Goal: Information Seeking & Learning: Compare options

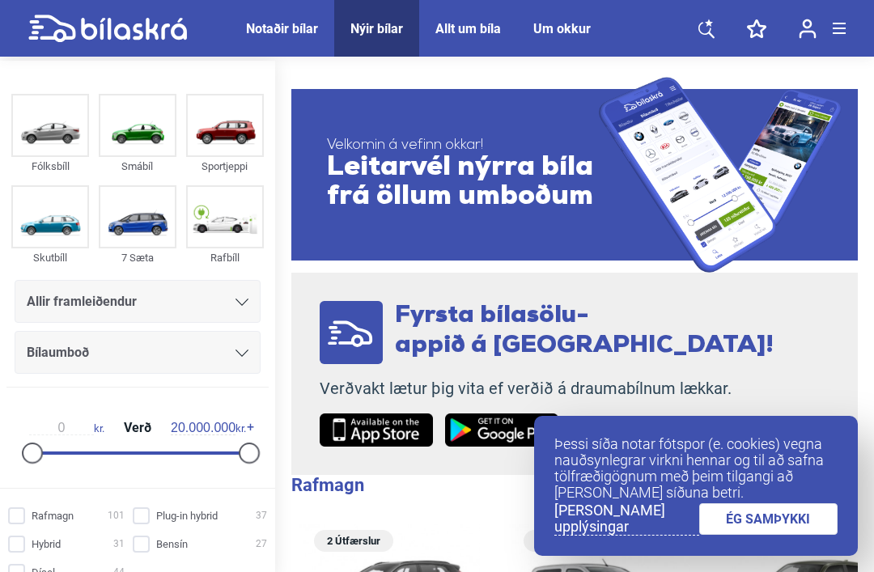
click at [305, 28] on div "Notaðir bílar" at bounding box center [282, 28] width 72 height 15
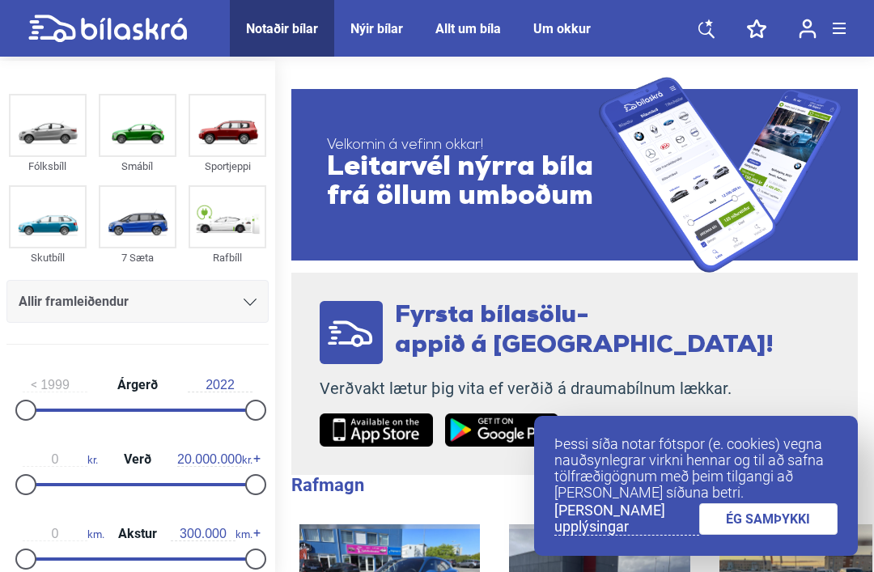
click at [144, 227] on img at bounding box center [137, 217] width 74 height 60
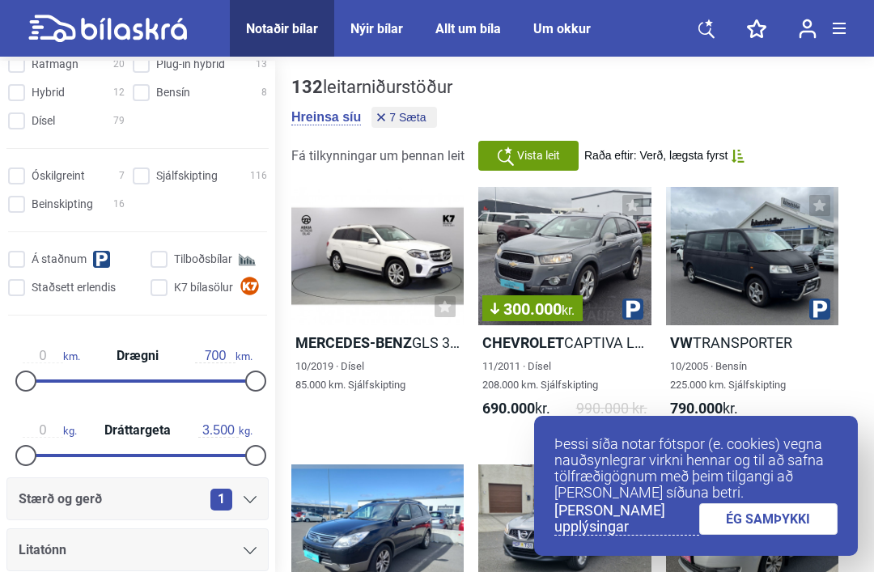
scroll to position [590, 0]
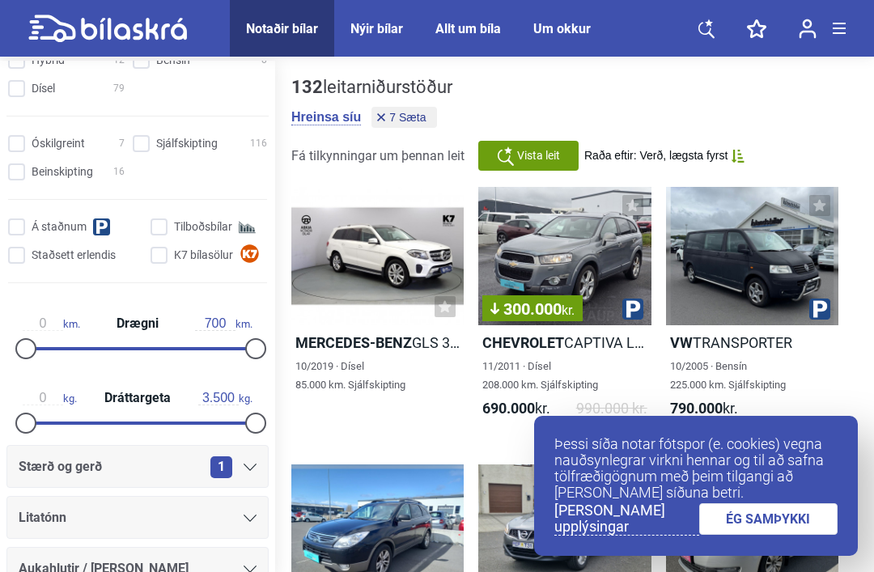
click at [15, 233] on input "Á staðnum" at bounding box center [78, 227] width 134 height 17
checkbox input "true"
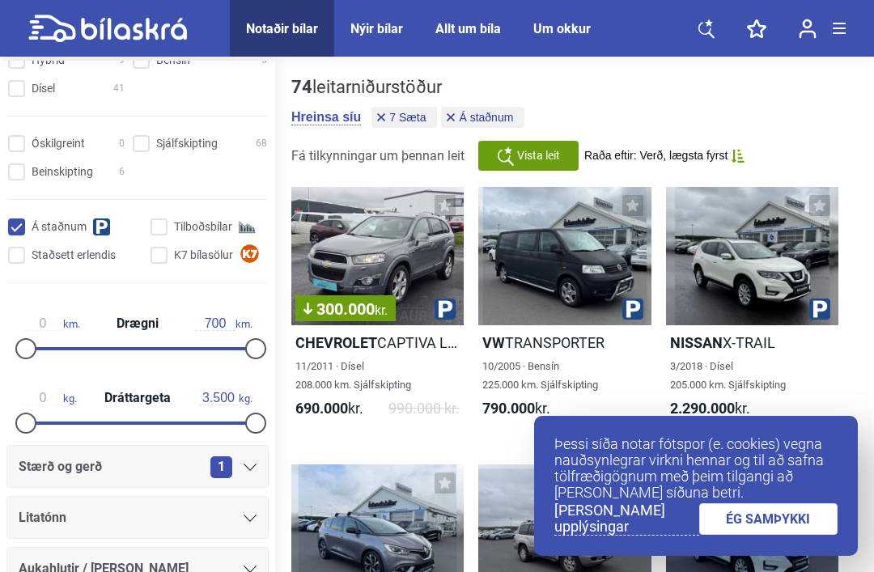
click at [17, 90] on input "Dísel 41" at bounding box center [69, 89] width 117 height 17
checkbox input "true"
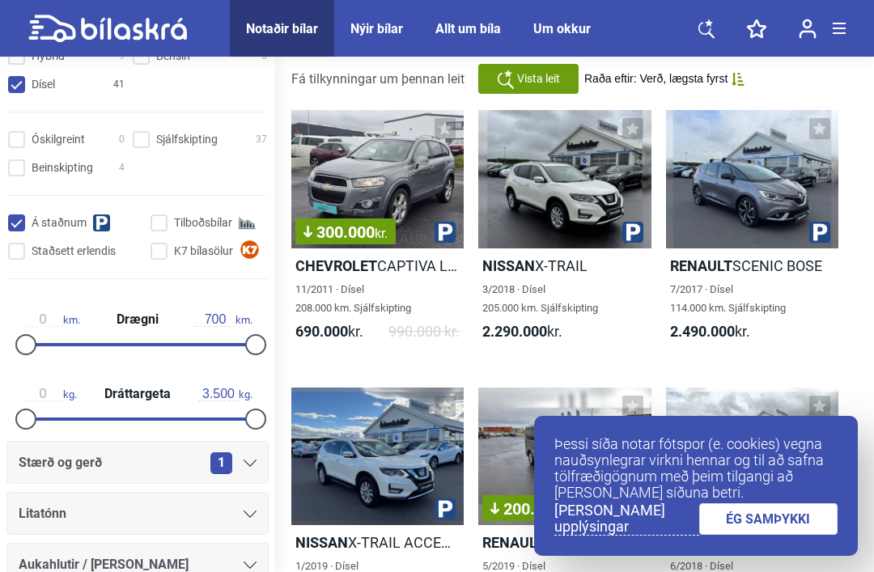
scroll to position [78, 0]
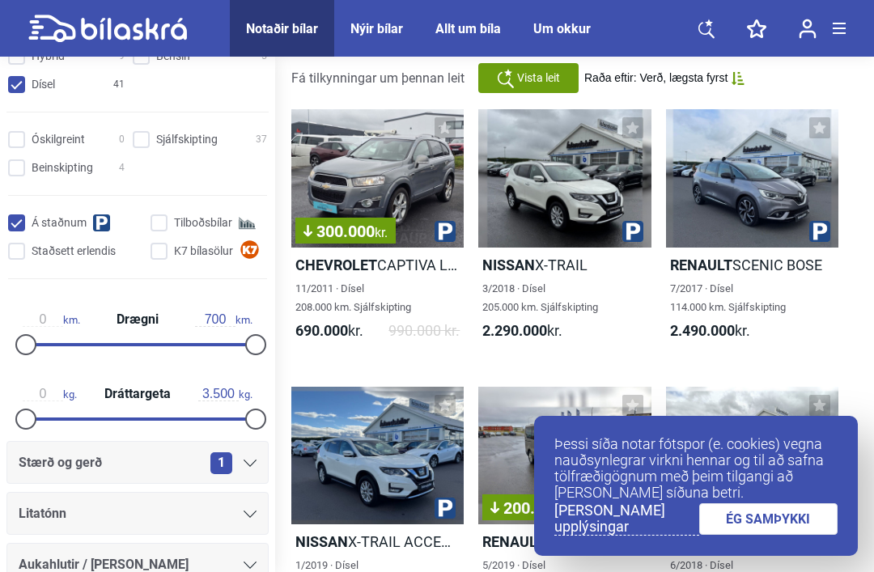
click at [787, 535] on link "ÉG SAMÞYKKI" at bounding box center [768, 519] width 139 height 32
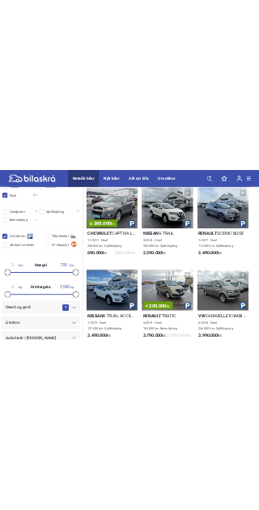
scroll to position [0, 0]
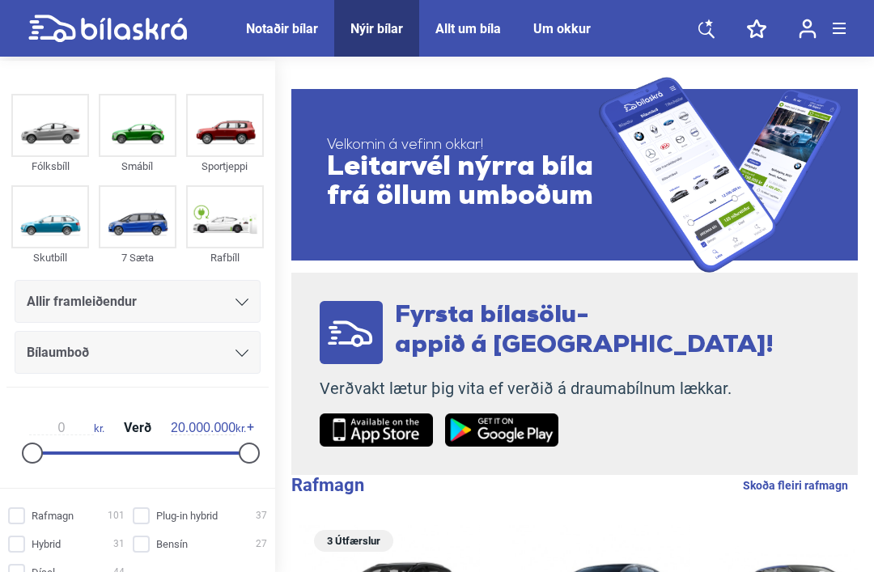
click at [124, 227] on img at bounding box center [137, 217] width 74 height 60
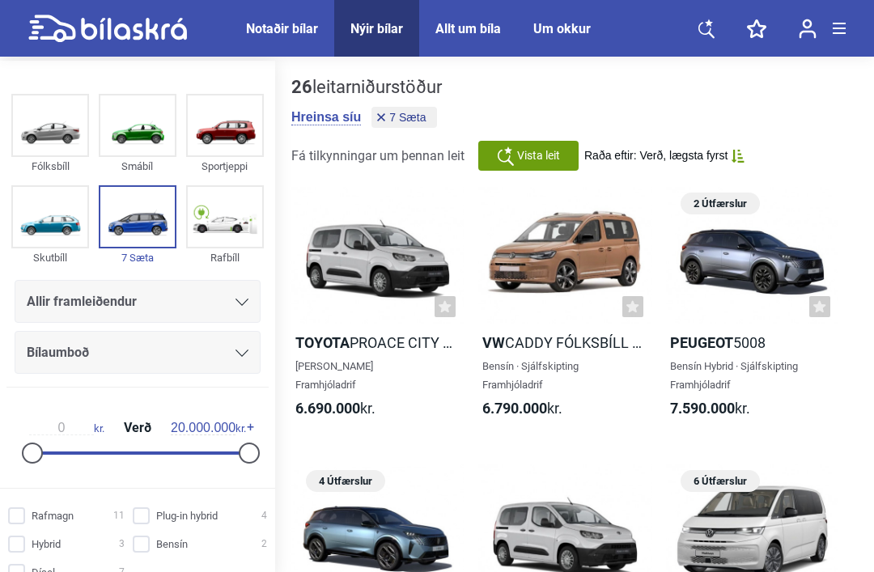
click at [291, 34] on div "Notaðir bílar" at bounding box center [282, 28] width 72 height 15
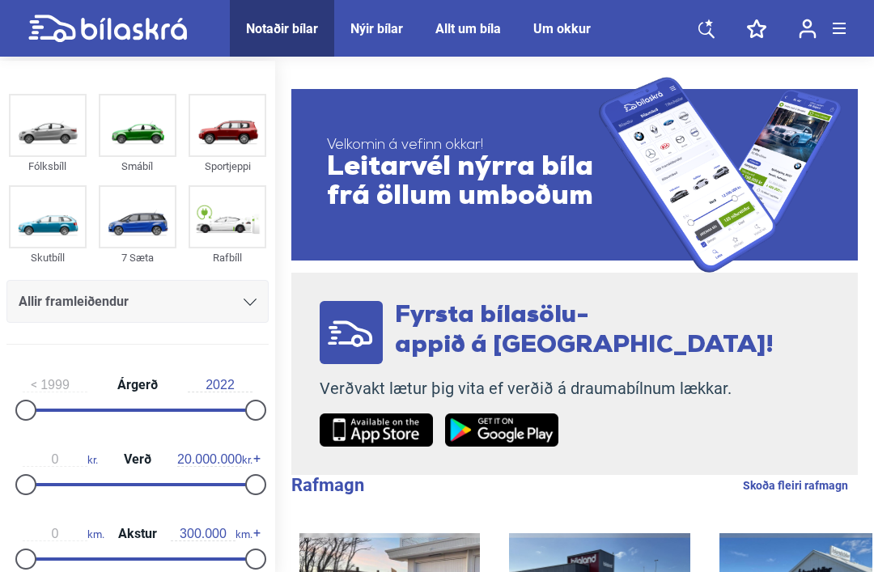
click at [402, 28] on div "Nýir bílar" at bounding box center [376, 28] width 53 height 15
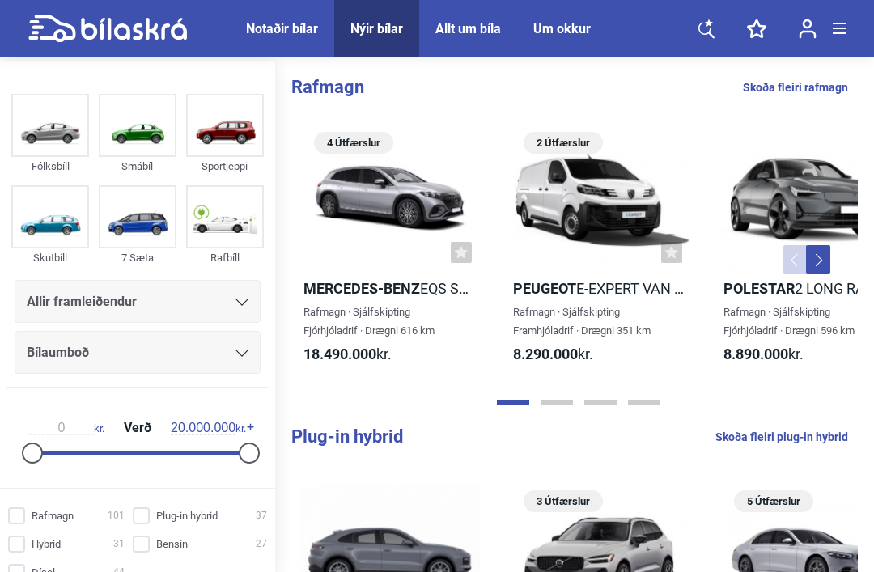
click at [140, 227] on img at bounding box center [137, 217] width 74 height 60
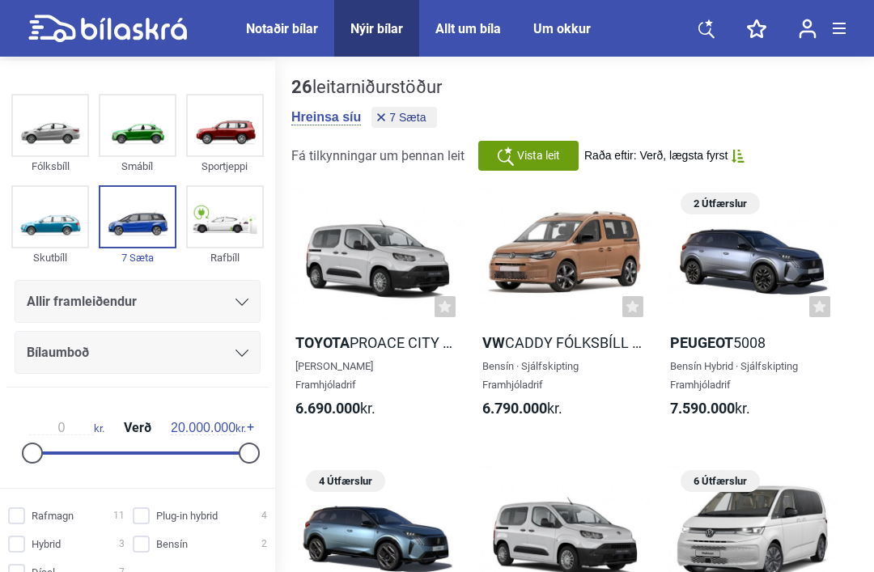
click at [131, 218] on img at bounding box center [137, 217] width 74 height 60
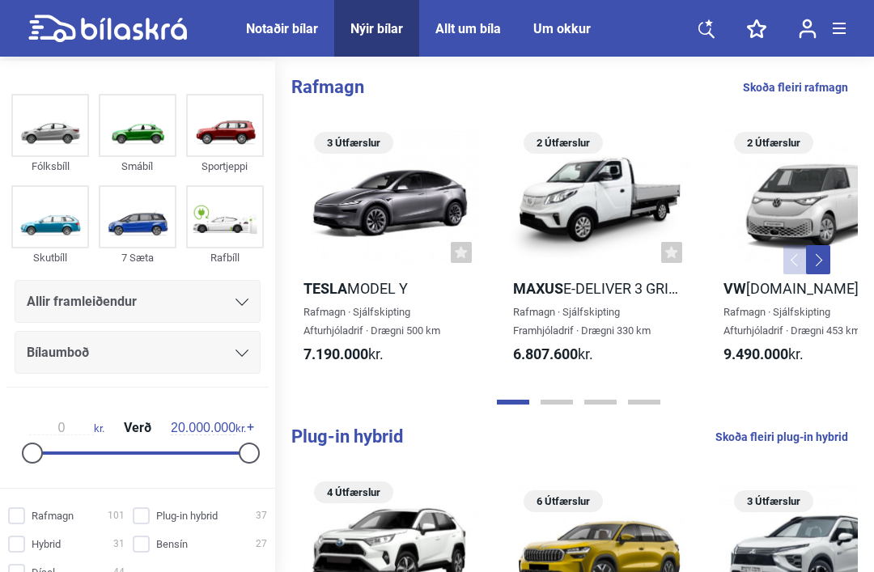
click at [303, 29] on div "Notaðir bílar" at bounding box center [282, 28] width 72 height 15
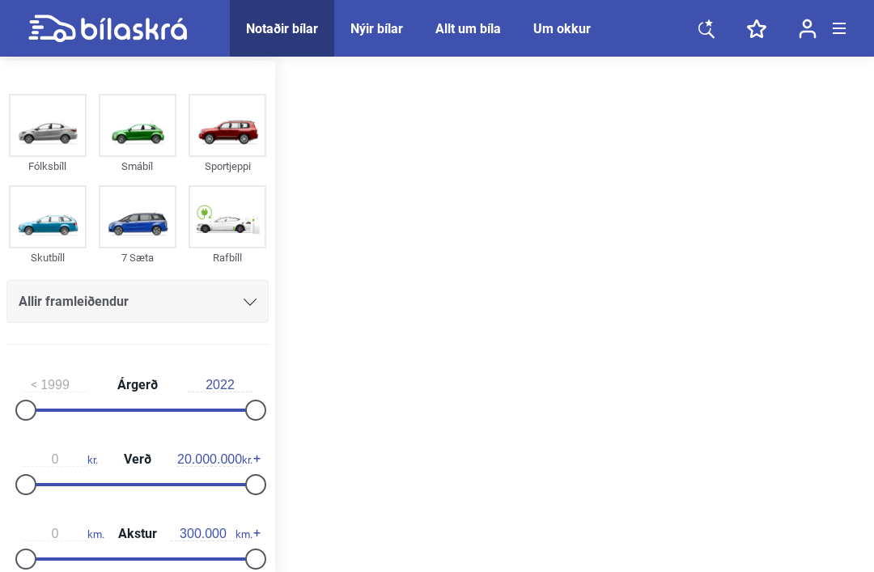
click at [121, 218] on img at bounding box center [137, 217] width 74 height 60
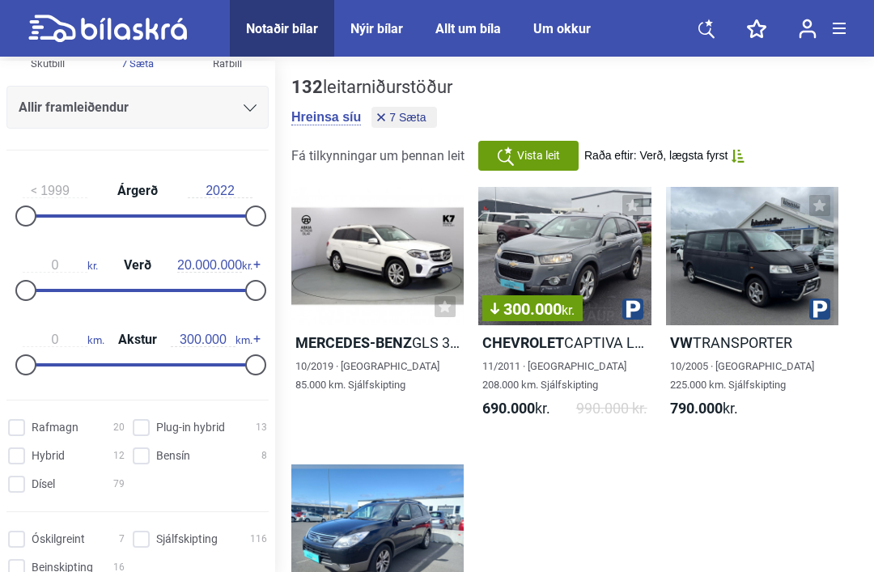
scroll to position [197, 0]
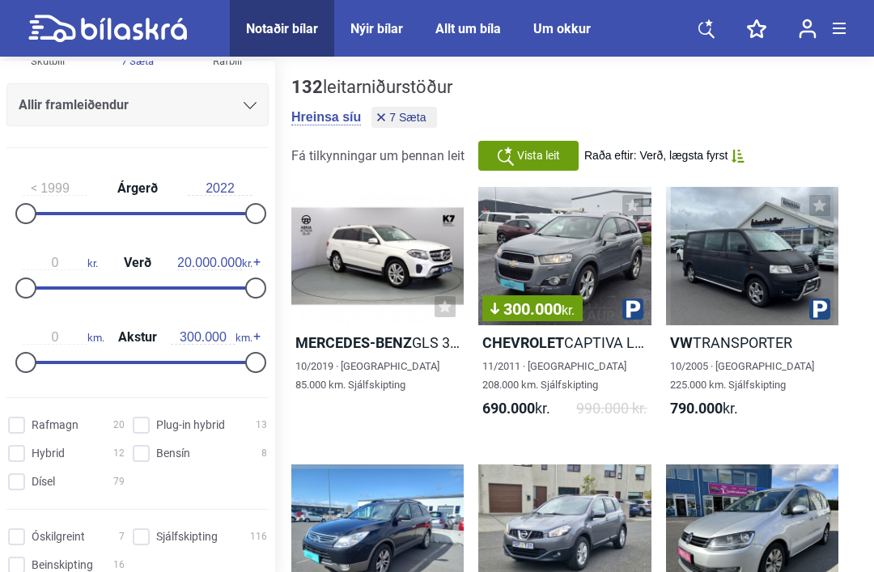
click at [36, 491] on input "Dísel 79" at bounding box center [69, 482] width 117 height 17
checkbox input "true"
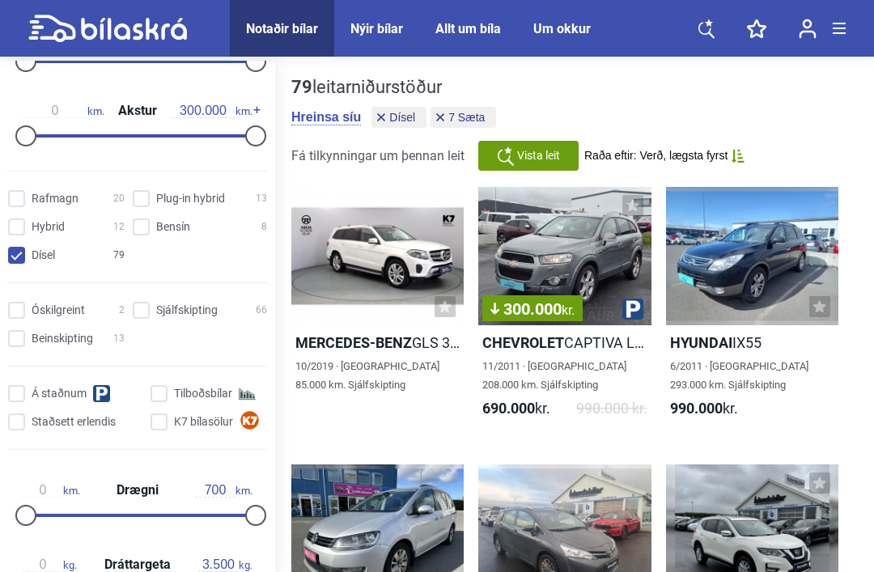
scroll to position [432, 0]
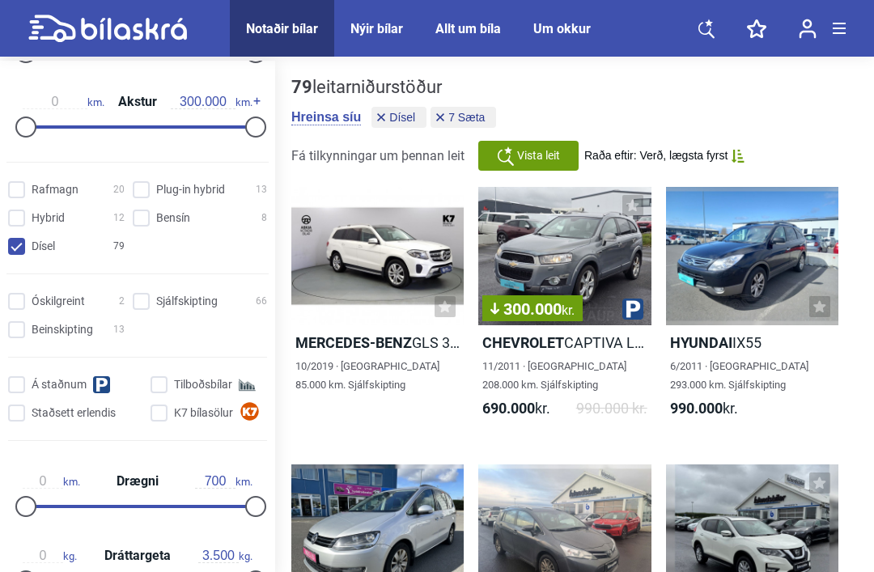
click at [32, 394] on input "Á staðnum" at bounding box center [78, 385] width 134 height 17
checkbox input "true"
